Goal: Task Accomplishment & Management: Use online tool/utility

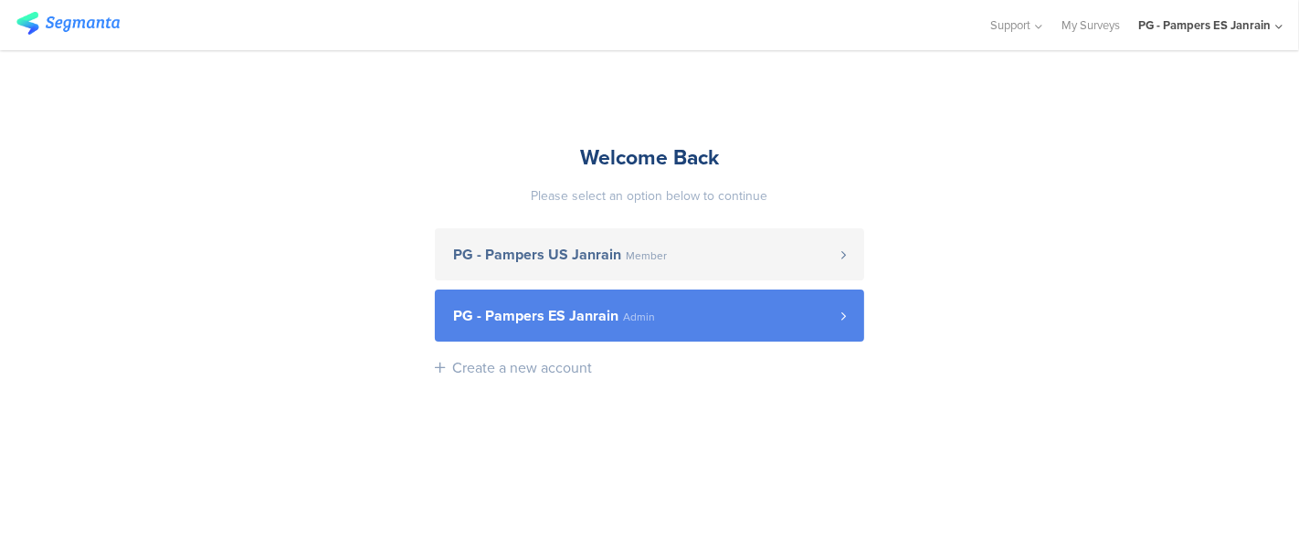
click at [574, 323] on span "PG - Pampers ES Janrain" at bounding box center [535, 316] width 165 height 15
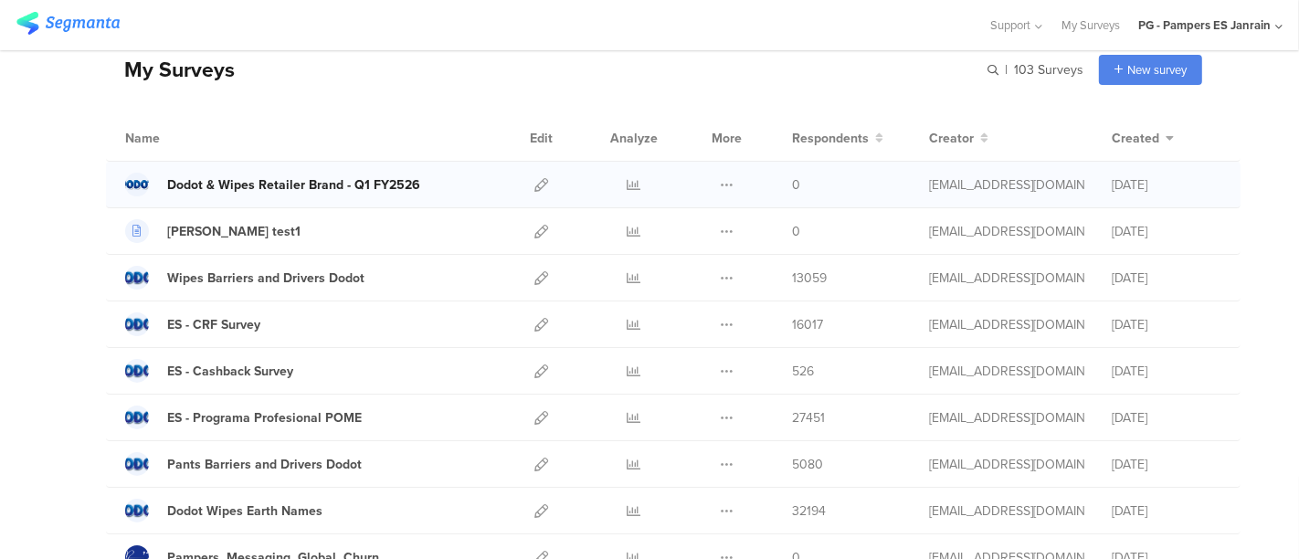
scroll to position [16, 0]
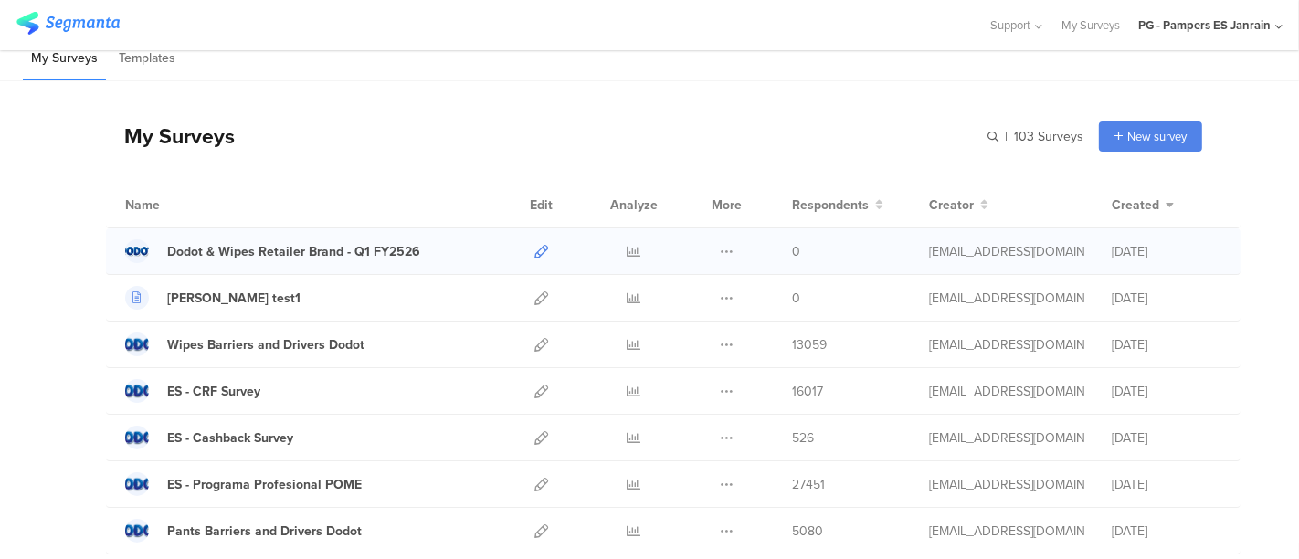
click at [534, 245] on icon at bounding box center [541, 252] width 14 height 14
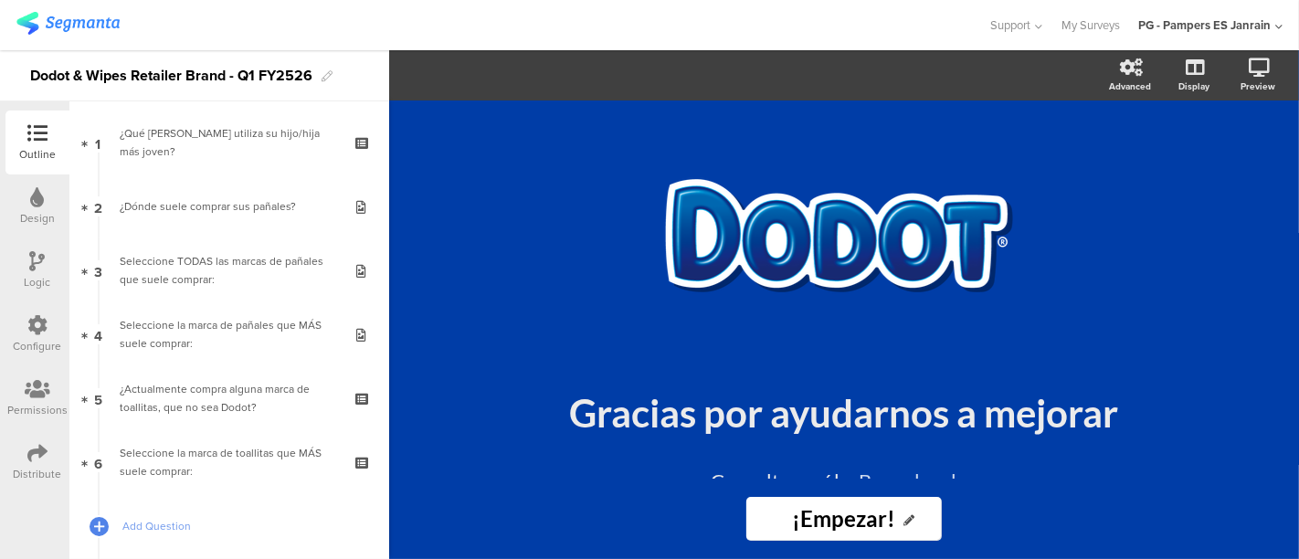
click at [25, 333] on div "Configure" at bounding box center [37, 334] width 64 height 64
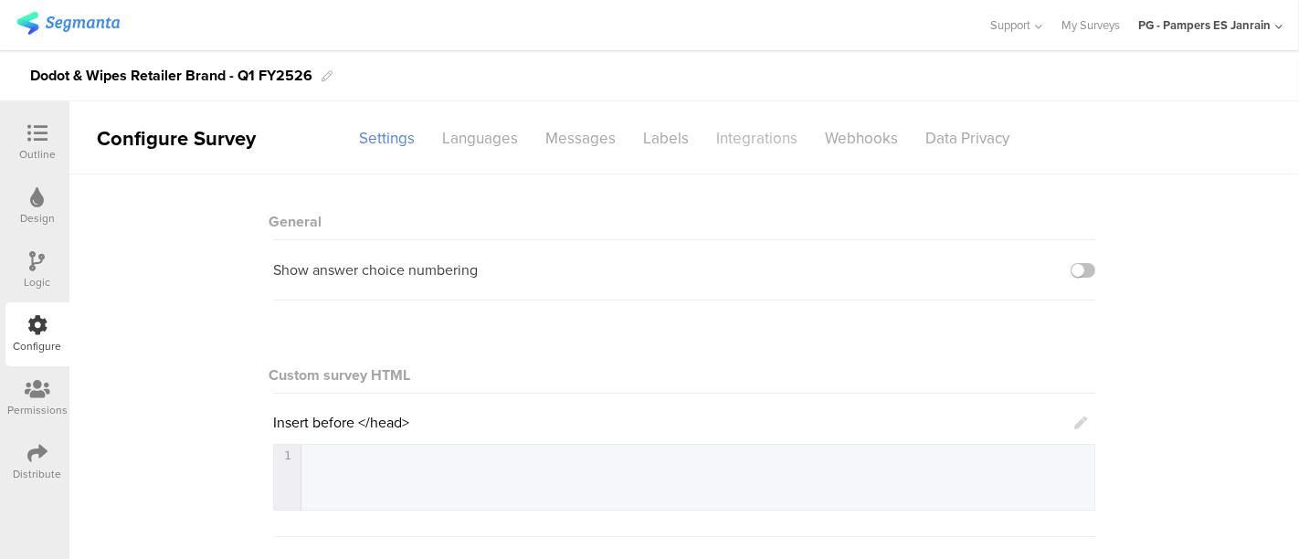
click at [731, 143] on div "Integrations" at bounding box center [757, 138] width 109 height 32
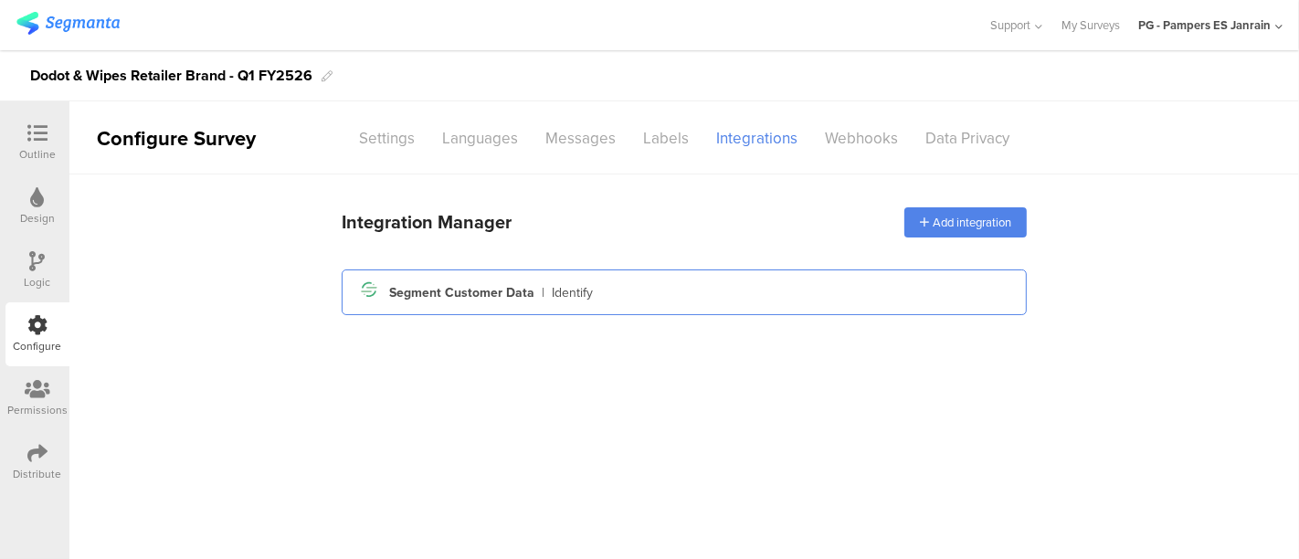
click at [461, 283] on div "Segment Customer Data" at bounding box center [461, 292] width 145 height 19
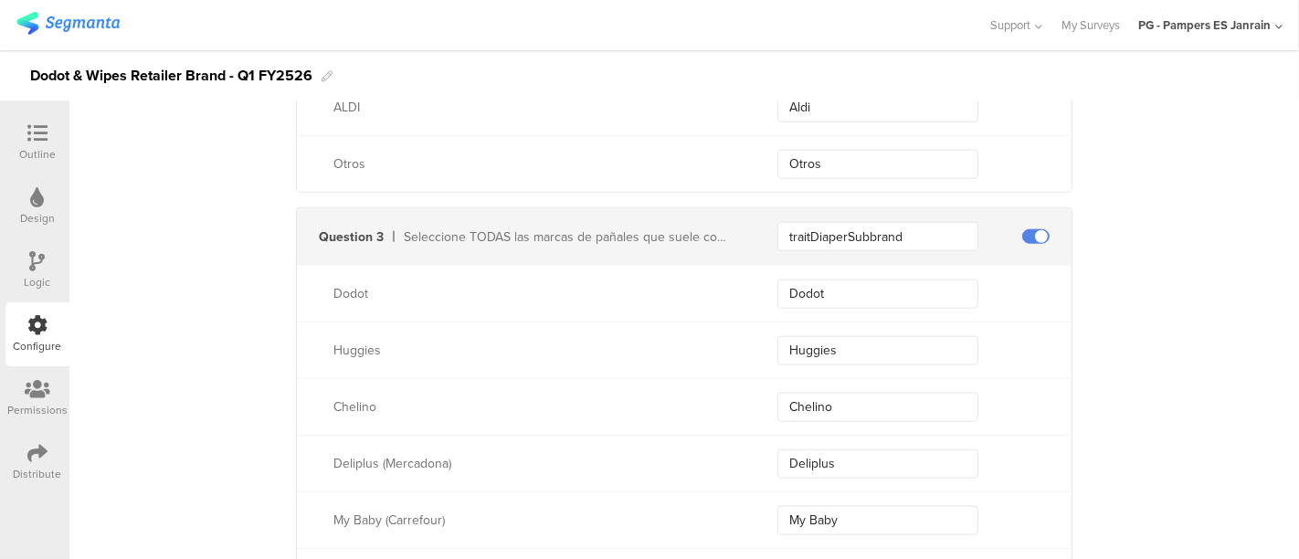
scroll to position [1656, 0]
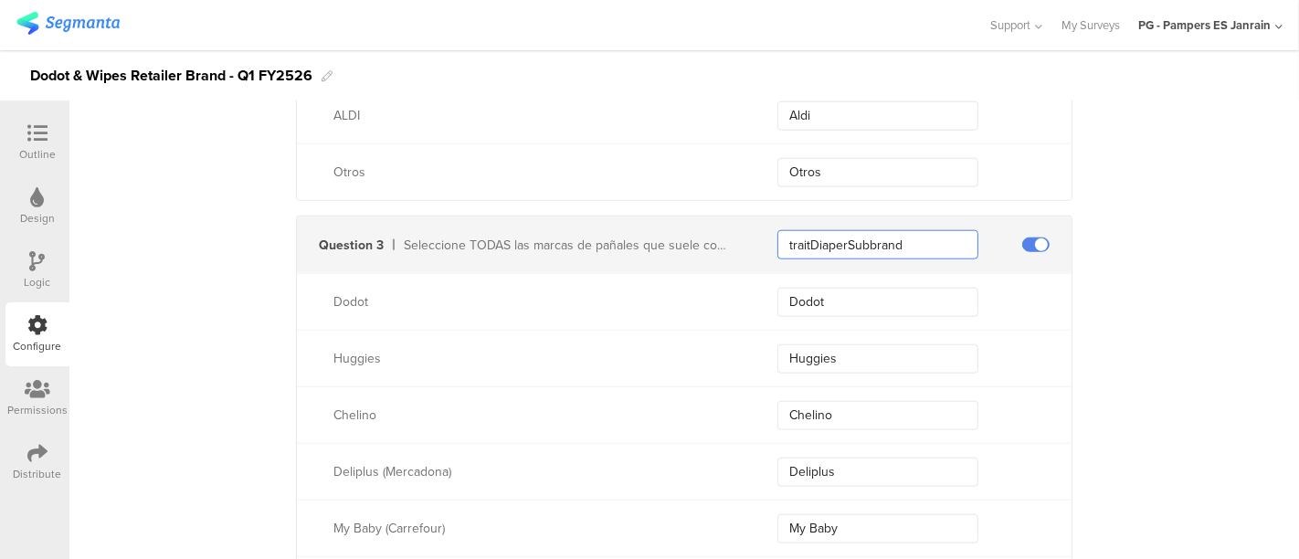
drag, startPoint x: 935, startPoint y: 238, endPoint x: 872, endPoint y: 239, distance: 64.0
click at [872, 239] on input "traitDiaperSubbrand" at bounding box center [877, 244] width 201 height 29
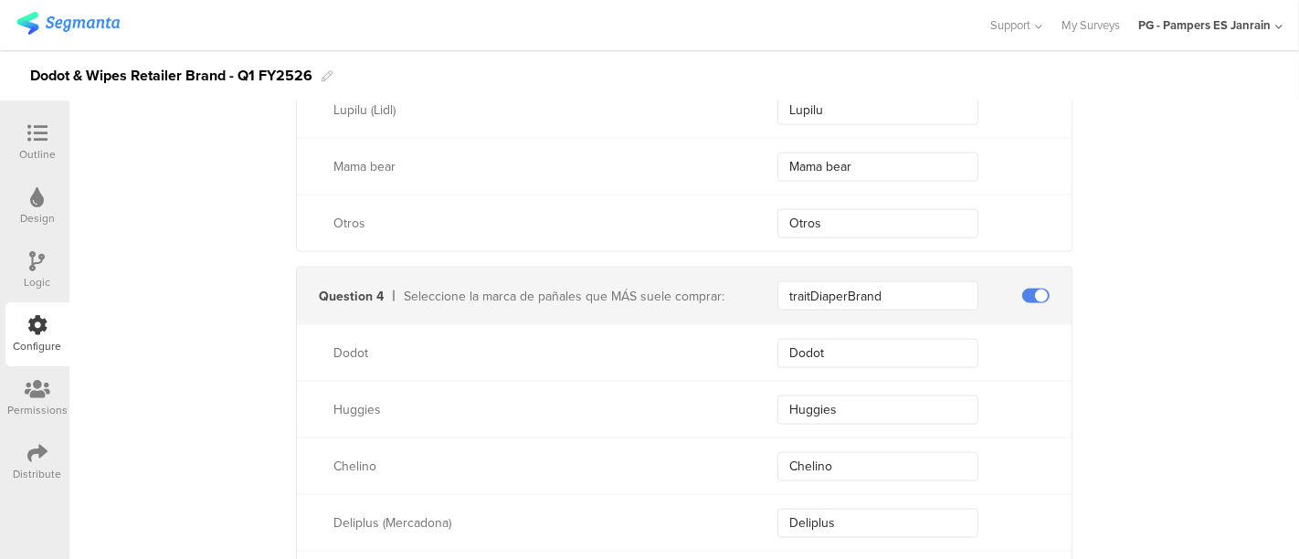
scroll to position [2277, 0]
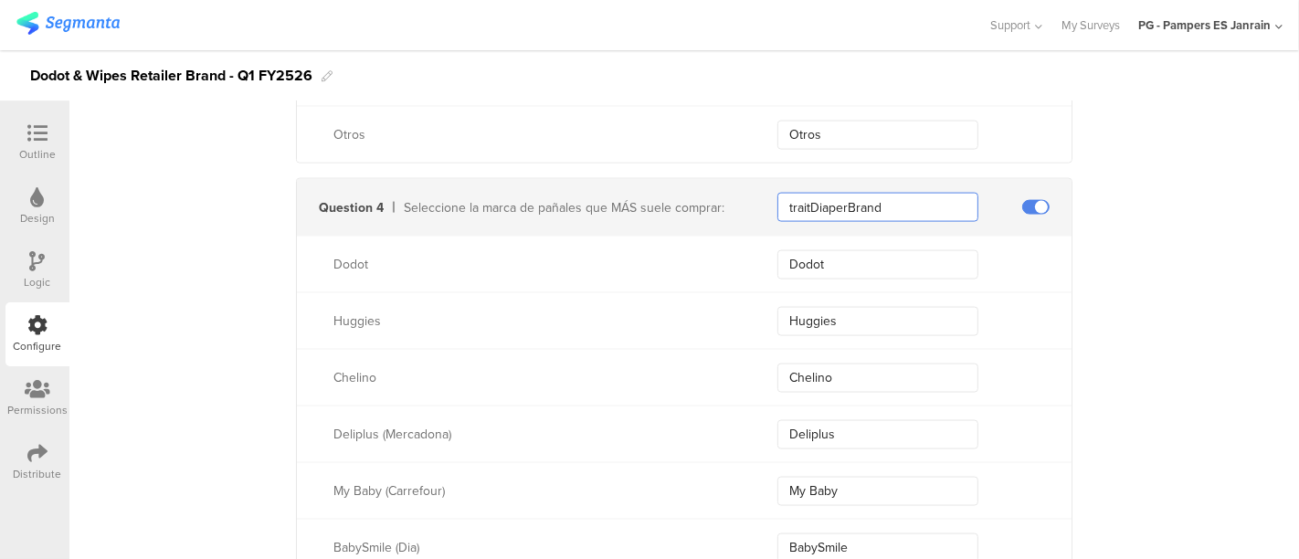
click at [881, 210] on input "traitDiaperBrand" at bounding box center [877, 207] width 201 height 29
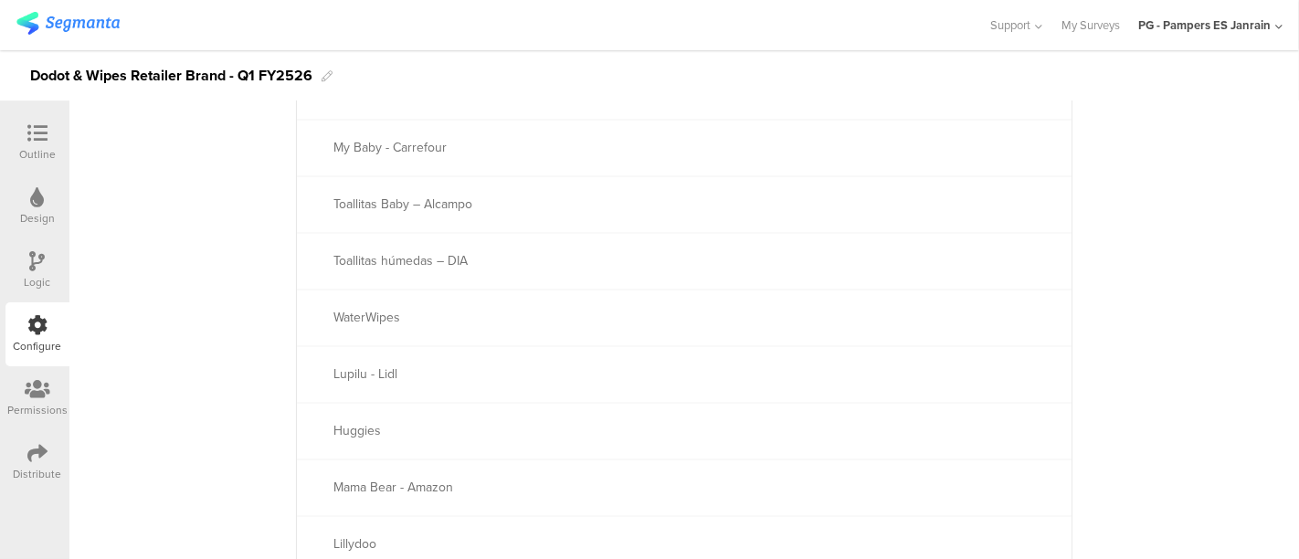
scroll to position [3036, 0]
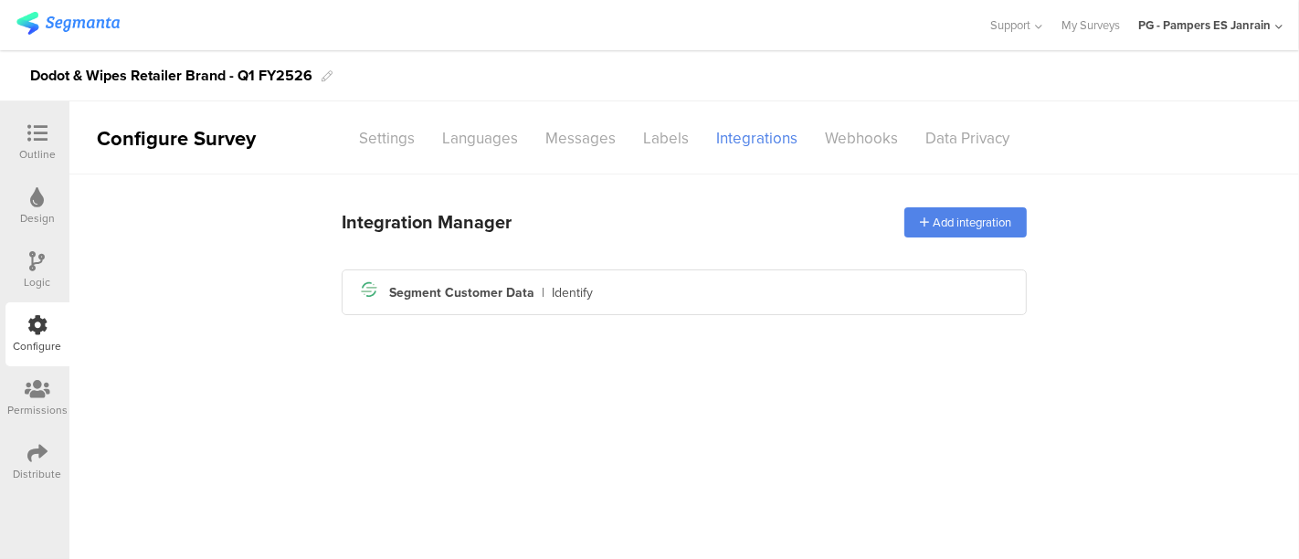
click at [48, 131] on div at bounding box center [37, 134] width 37 height 23
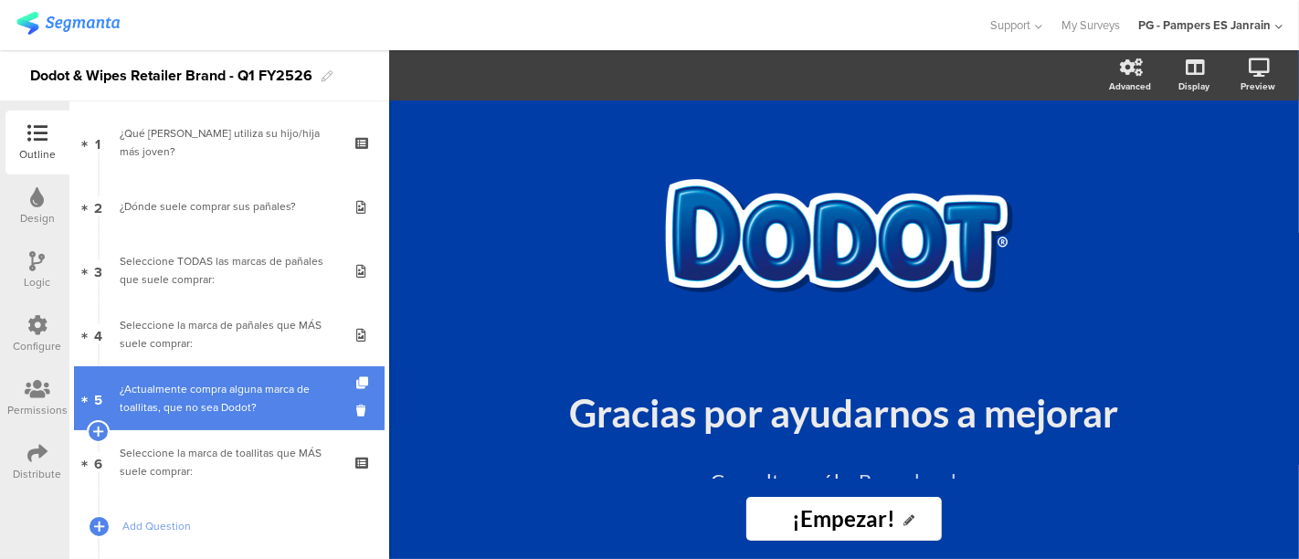
click at [232, 423] on link "5 ¿Actualmente compra alguna marca de toallitas, que no sea Dodot?" at bounding box center [229, 398] width 311 height 64
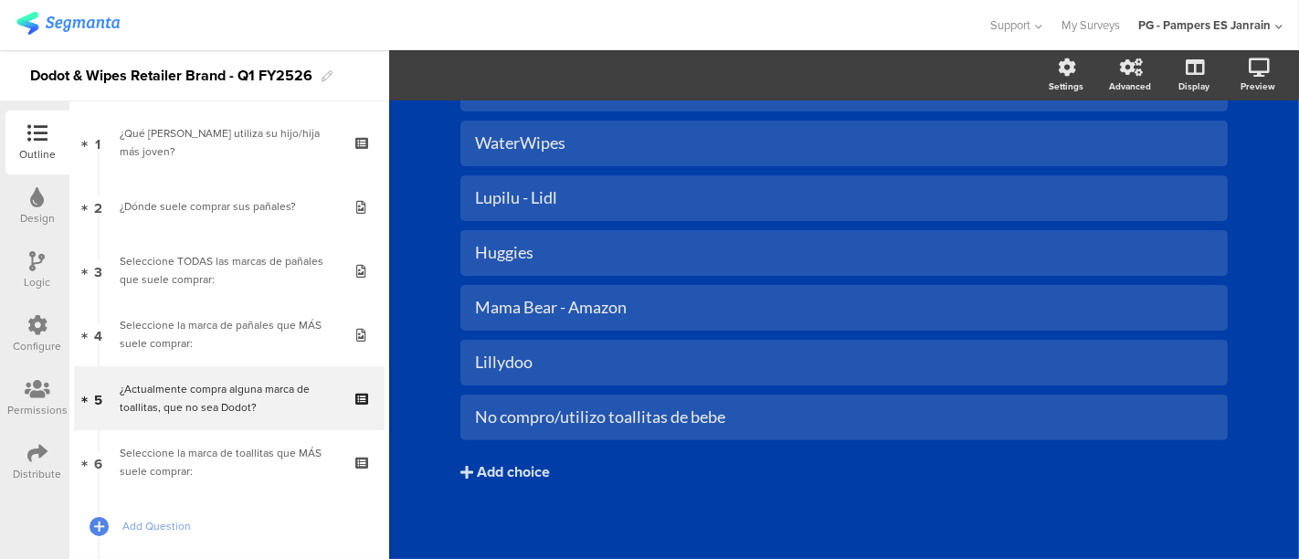
scroll to position [384, 0]
